Goal: Task Accomplishment & Management: Use online tool/utility

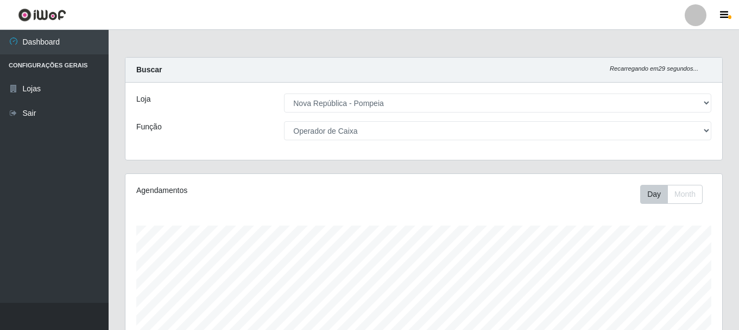
select select "64"
select select "22"
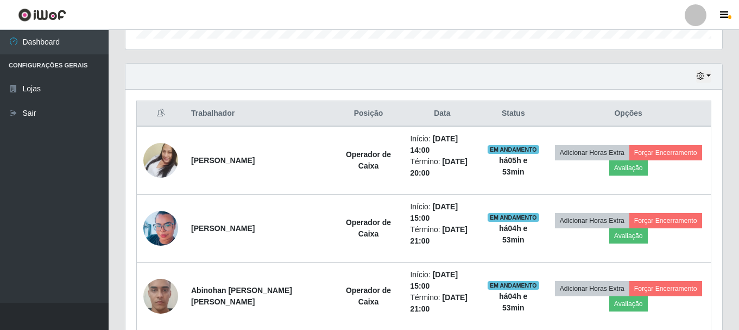
scroll to position [326, 0]
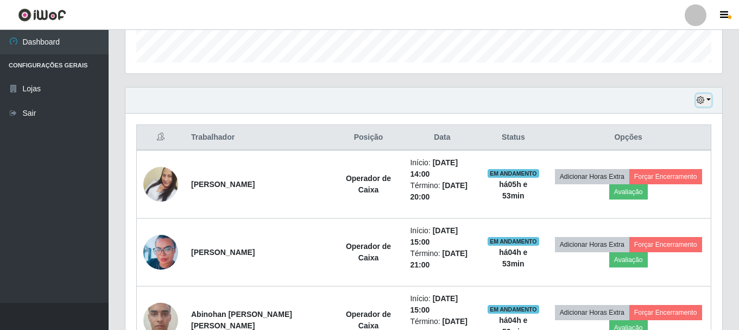
click at [698, 95] on button "button" at bounding box center [703, 100] width 15 height 12
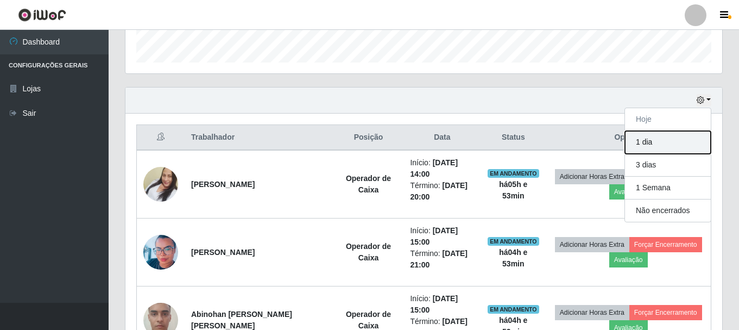
click at [653, 150] on button "1 dia" at bounding box center [668, 142] width 86 height 23
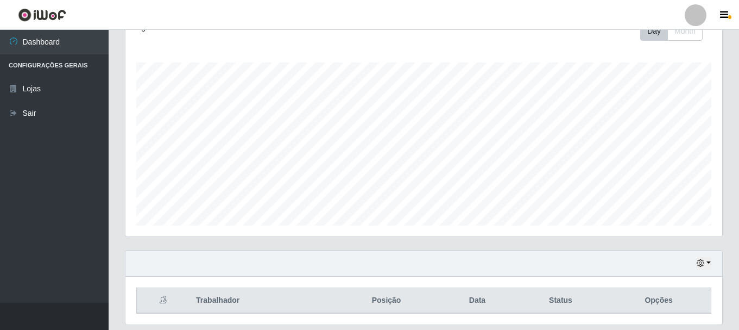
scroll to position [198, 0]
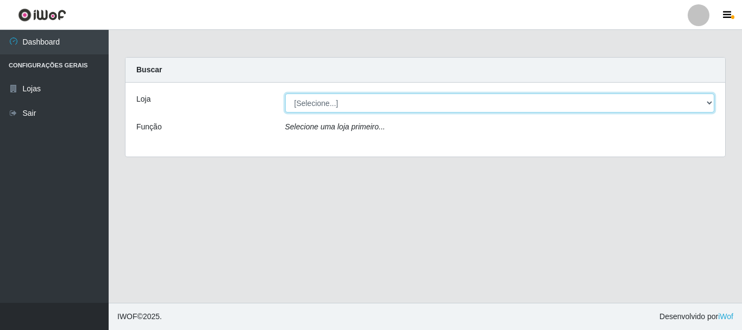
click at [447, 102] on select "[Selecione...] [GEOGRAPHIC_DATA] [GEOGRAPHIC_DATA]" at bounding box center [500, 102] width 430 height 19
select select "64"
click at [285, 93] on select "[Selecione...] [GEOGRAPHIC_DATA] [GEOGRAPHIC_DATA]" at bounding box center [500, 102] width 430 height 19
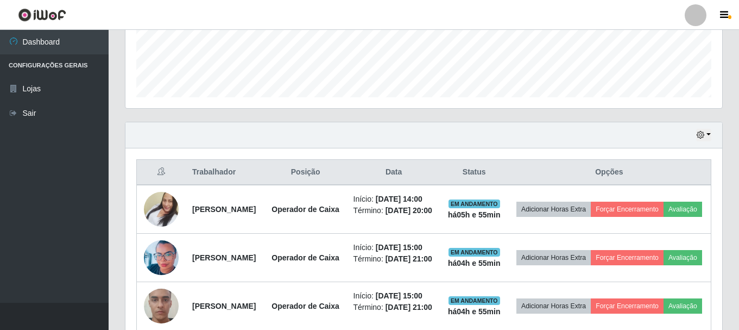
scroll to position [272, 0]
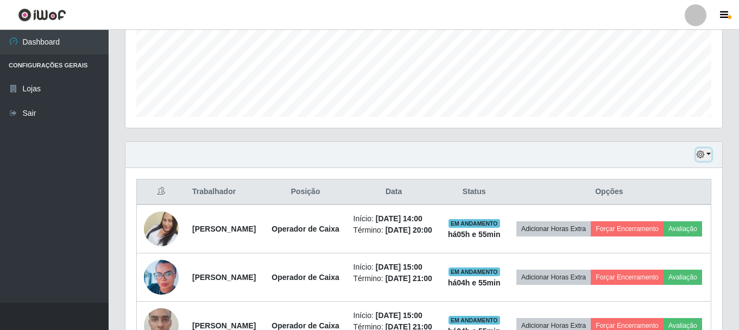
click at [704, 156] on icon "button" at bounding box center [701, 154] width 8 height 8
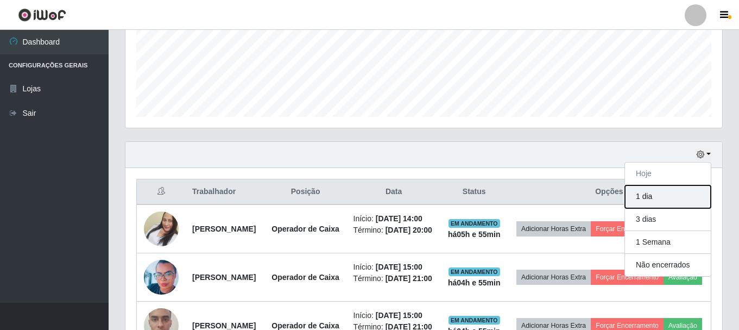
click at [652, 199] on button "1 dia" at bounding box center [668, 196] width 86 height 23
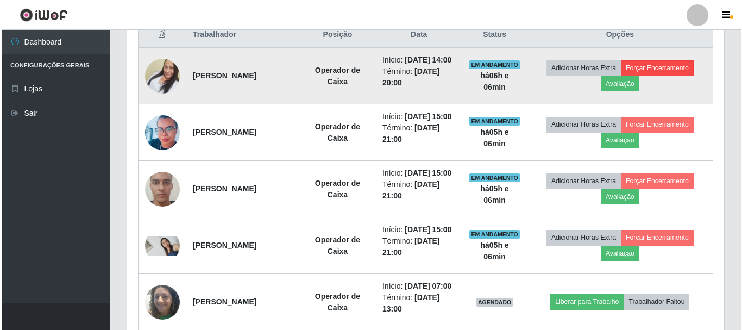
scroll to position [416, 0]
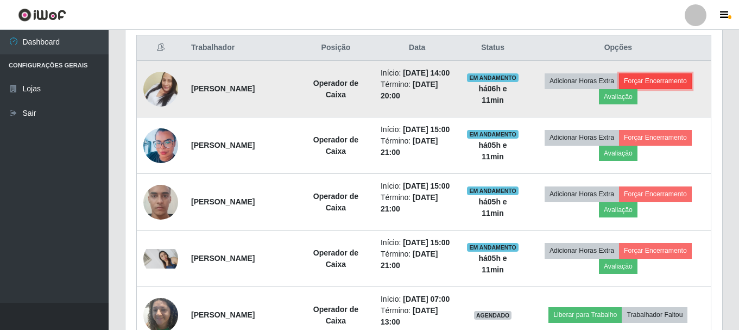
click at [668, 87] on button "Forçar Encerramento" at bounding box center [655, 80] width 73 height 15
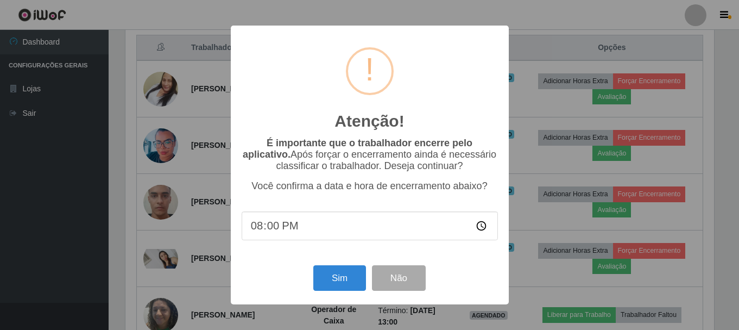
scroll to position [225, 592]
click at [349, 275] on button "Sim" at bounding box center [341, 278] width 53 height 26
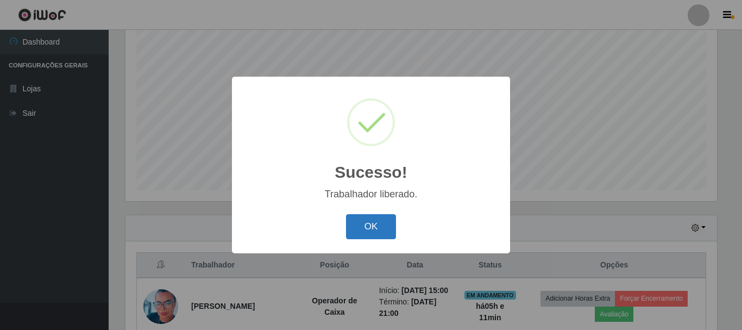
click at [361, 227] on button "OK" at bounding box center [371, 227] width 51 height 26
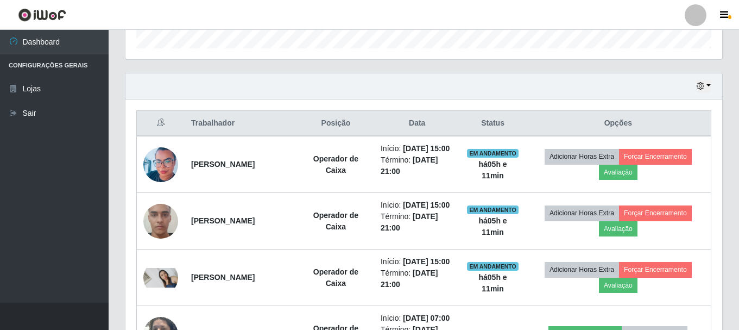
scroll to position [307, 0]
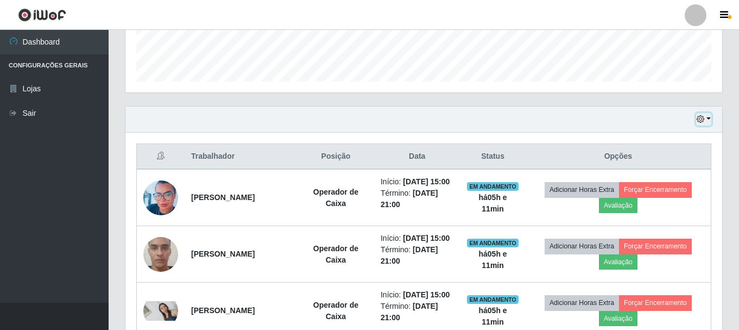
click at [711, 123] on button "button" at bounding box center [703, 119] width 15 height 12
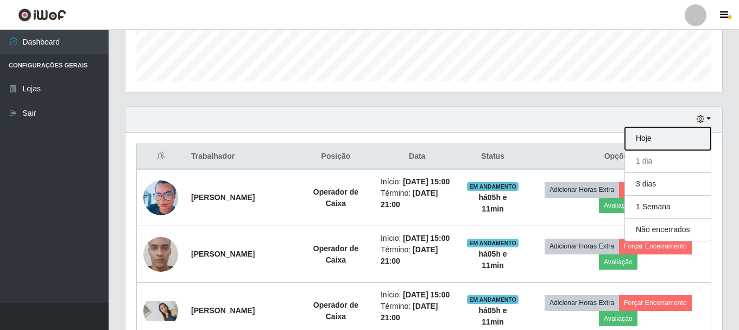
click at [675, 136] on button "Hoje" at bounding box center [668, 138] width 86 height 23
